Goal: Task Accomplishment & Management: Manage account settings

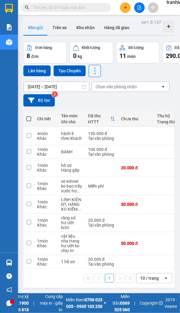
click at [65, 85] on input "[DATE] – [DATE]" at bounding box center [56, 87] width 65 height 10
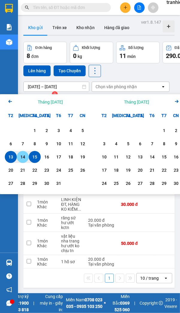
click at [22, 156] on div "14" at bounding box center [23, 156] width 8 height 7
type input "[DATE] – [DATE]"
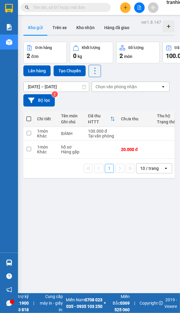
drag, startPoint x: 173, startPoint y: 4, endPoint x: 170, endPoint y: 3, distance: 3.7
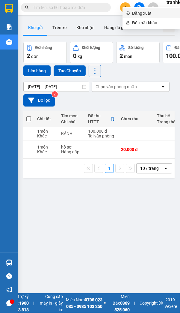
click at [145, 11] on span "Đăng xuất" at bounding box center [154, 13] width 44 height 7
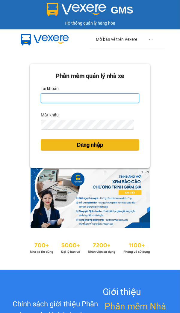
type input "tranhieu.binhminhbus"
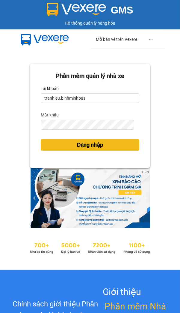
click at [81, 147] on span "Đăng nhập" at bounding box center [90, 145] width 26 height 8
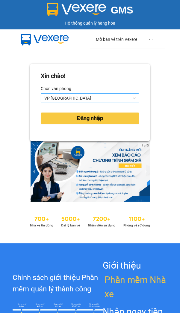
click at [80, 98] on span "VP [GEOGRAPHIC_DATA]" at bounding box center [90, 98] width 92 height 9
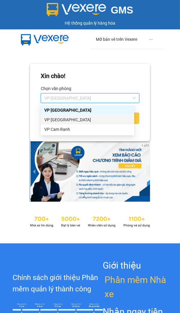
click at [74, 119] on div "VP [GEOGRAPHIC_DATA]" at bounding box center [87, 119] width 86 height 7
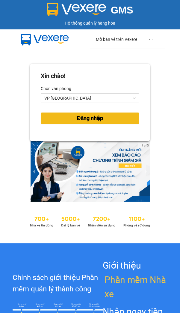
click at [83, 119] on span "Đăng nhập" at bounding box center [90, 118] width 26 height 8
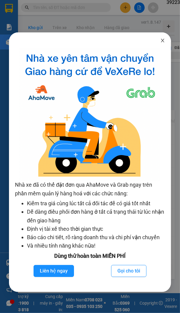
click at [163, 41] on icon "close" at bounding box center [162, 41] width 3 height 4
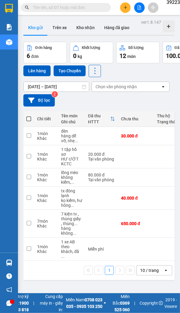
click at [52, 84] on input "[DATE] – [DATE]" at bounding box center [56, 87] width 65 height 10
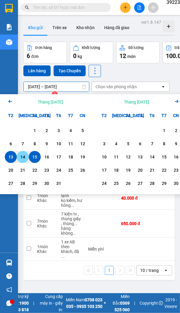
click at [24, 157] on div "14" at bounding box center [23, 156] width 8 height 7
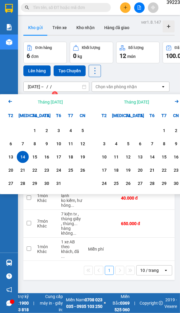
click at [23, 157] on div "14" at bounding box center [23, 156] width 8 height 7
type input "[DATE] – [DATE]"
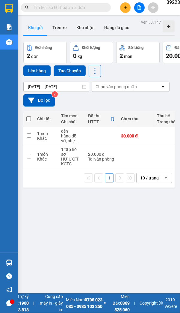
drag, startPoint x: 127, startPoint y: 230, endPoint x: 124, endPoint y: 230, distance: 3.0
click at [127, 231] on div "ver 1.8.147 Kho gửi Trên xe Kho nhận Hàng đã giao Đơn hàng 2 đơn Khối lượng 0 k…" at bounding box center [99, 174] width 156 height 313
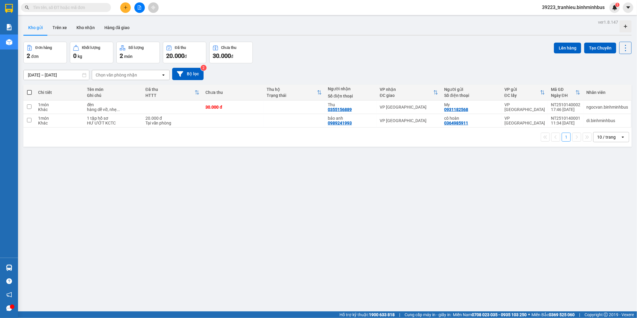
click at [180, 7] on span "39223_tranhieu.binhminhbus" at bounding box center [573, 8] width 72 height 8
click at [180, 18] on span "Đăng xuất" at bounding box center [576, 18] width 60 height 7
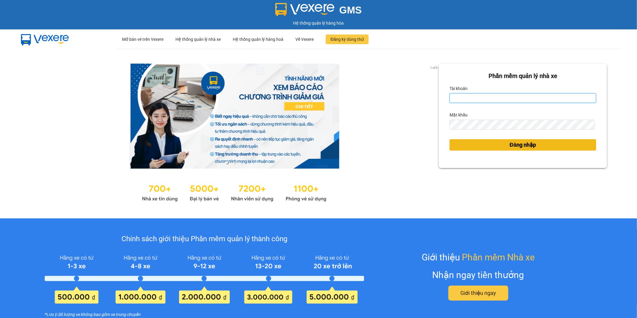
type input "tranhieu.binhminhbus"
click at [500, 145] on button "Đăng nhập" at bounding box center [523, 144] width 147 height 11
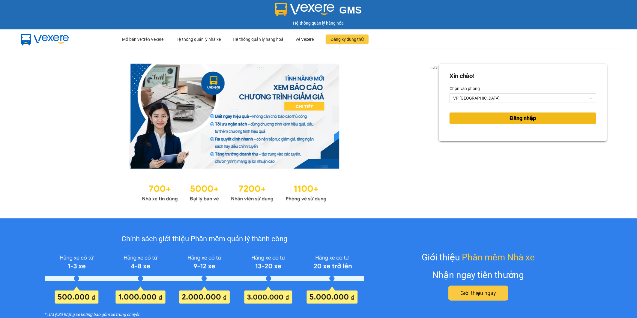
click at [493, 122] on button "Đăng nhập" at bounding box center [523, 118] width 147 height 11
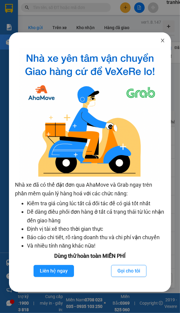
click at [164, 41] on icon "close" at bounding box center [163, 40] width 5 height 5
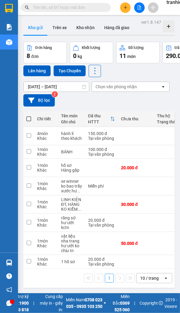
click at [48, 88] on input "[DATE] – [DATE]" at bounding box center [56, 87] width 65 height 10
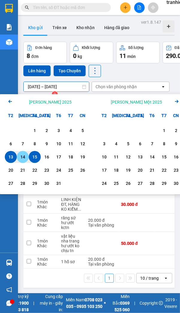
click at [22, 157] on div "14" at bounding box center [23, 156] width 8 height 7
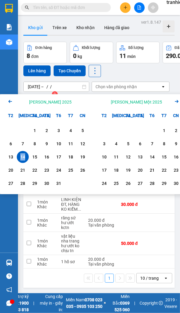
click at [22, 157] on div "14" at bounding box center [23, 156] width 8 height 7
type input "[DATE] – [DATE]"
